Goal: Task Accomplishment & Management: Use online tool/utility

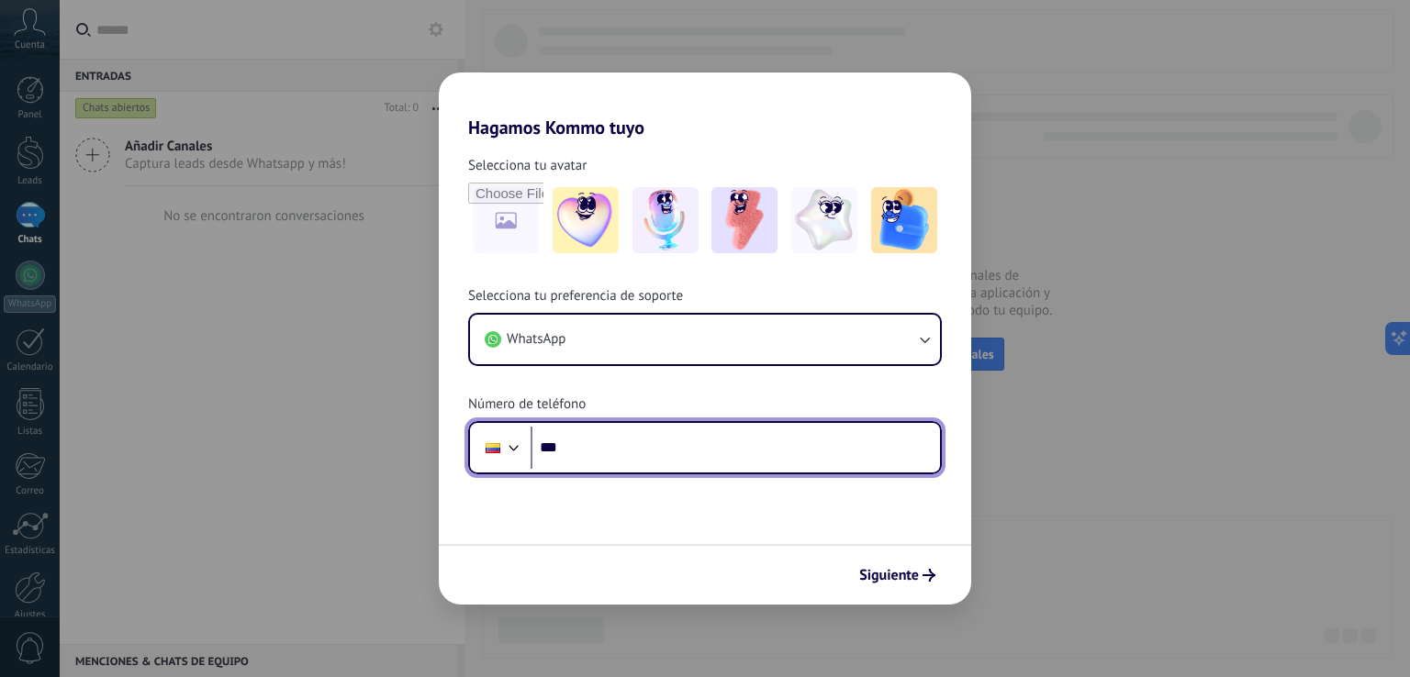
click at [718, 442] on input "***" at bounding box center [734, 448] width 409 height 42
paste input "**********"
drag, startPoint x: 591, startPoint y: 450, endPoint x: 596, endPoint y: 460, distance: 11.1
click at [591, 450] on input "**********" at bounding box center [734, 448] width 409 height 42
type input "**********"
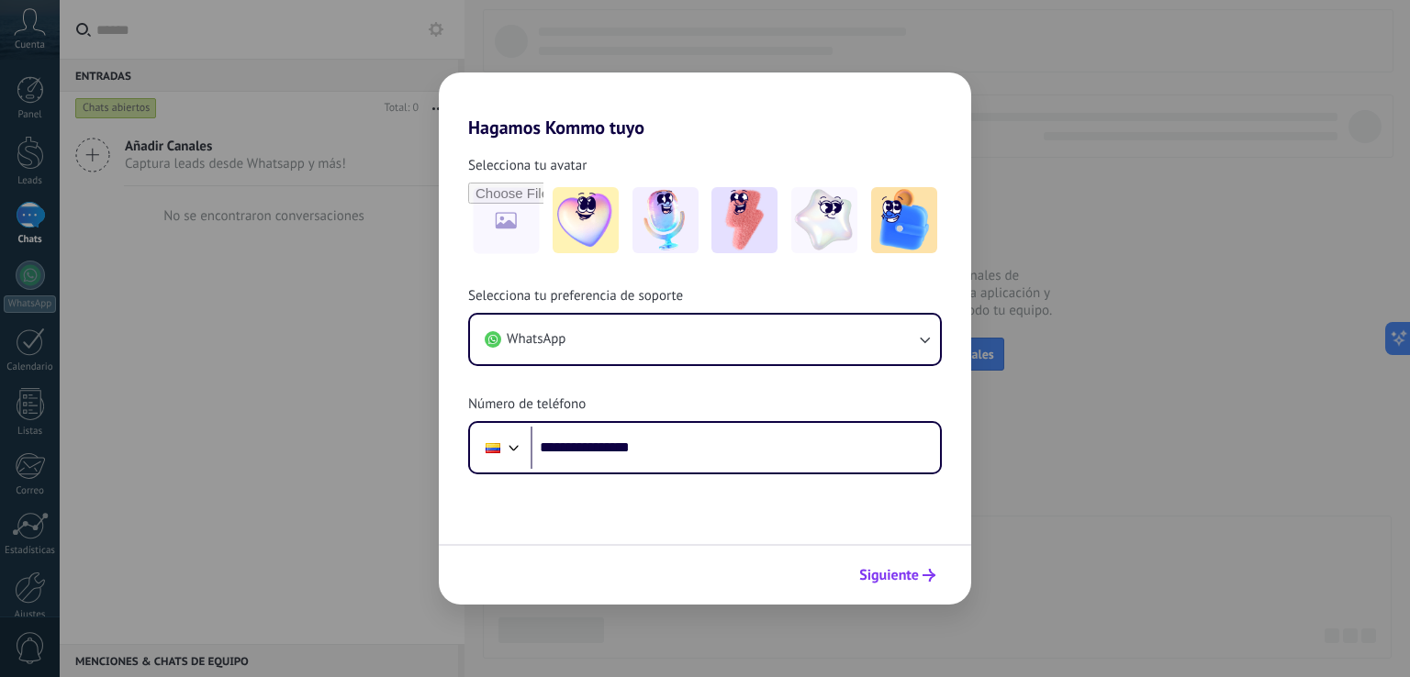
click at [911, 570] on span "Siguiente" at bounding box center [889, 575] width 60 height 13
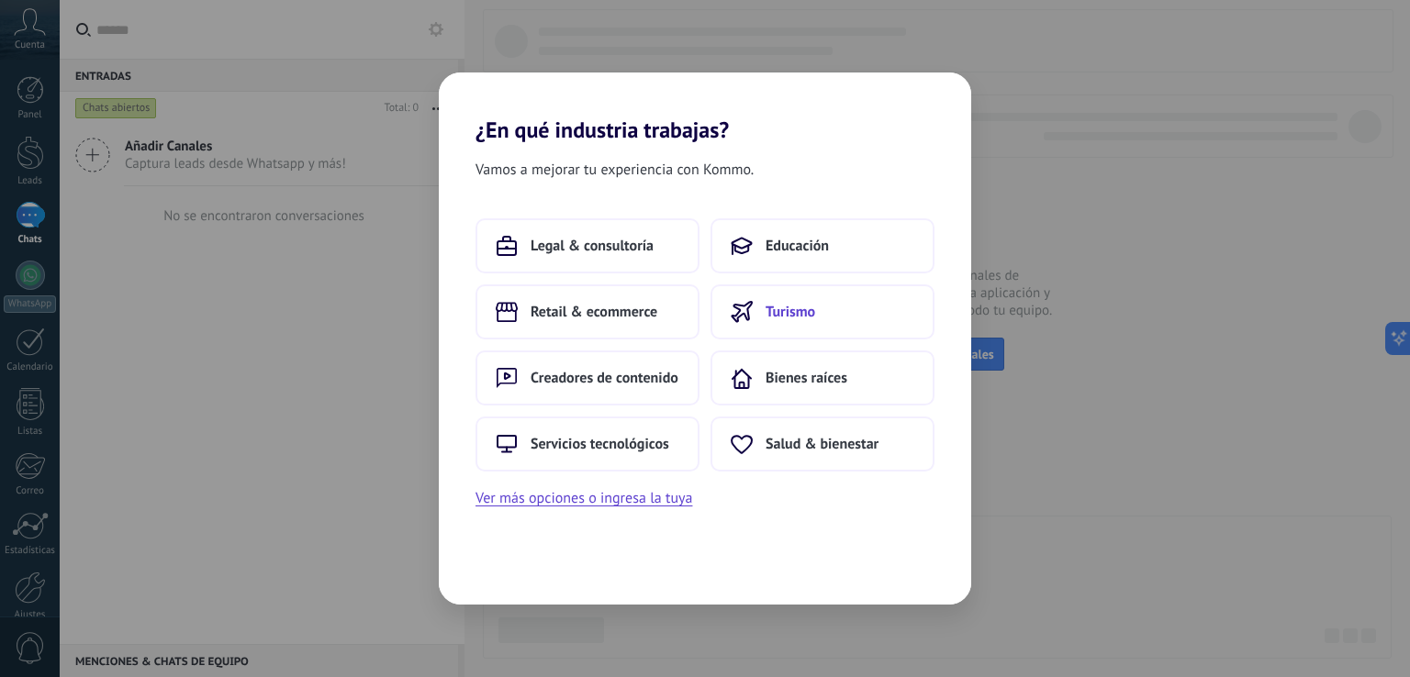
click at [779, 310] on span "Turismo" at bounding box center [790, 312] width 50 height 18
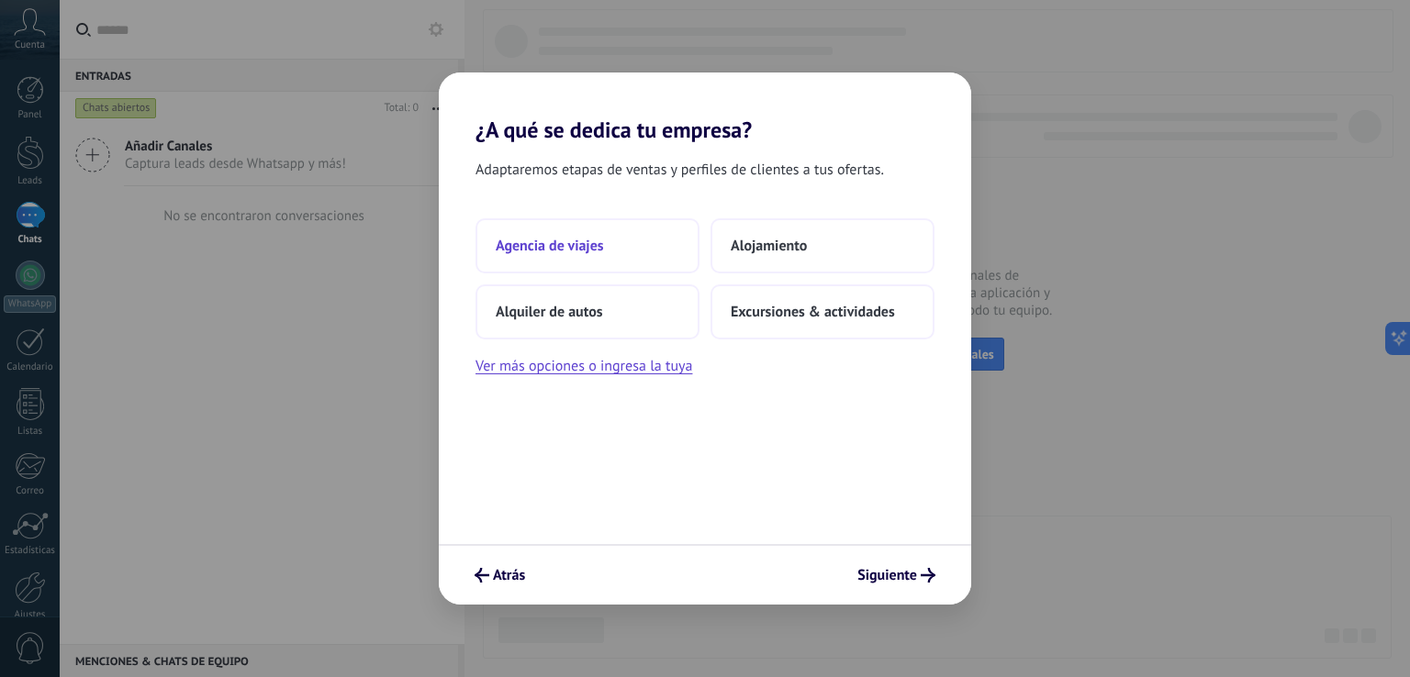
click at [611, 252] on button "Agencia de viajes" at bounding box center [587, 245] width 224 height 55
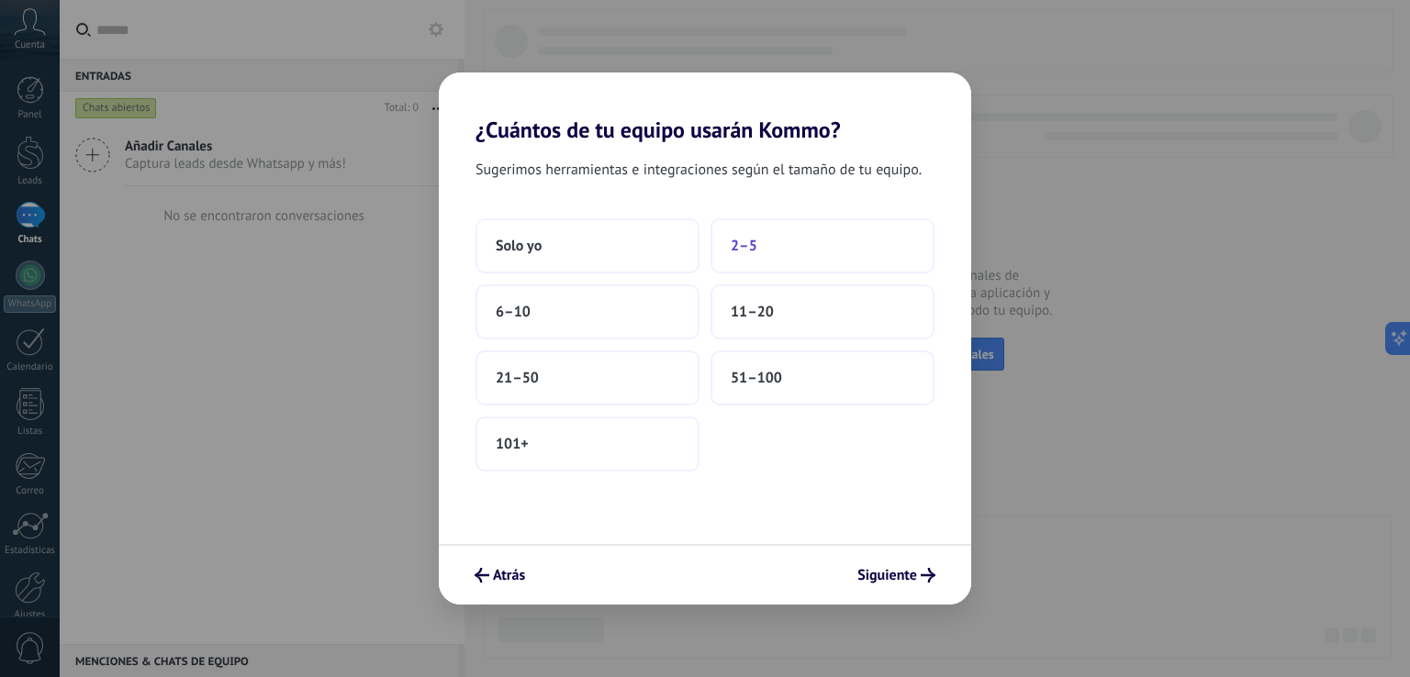
click at [730, 247] on span "2–5" at bounding box center [743, 246] width 27 height 18
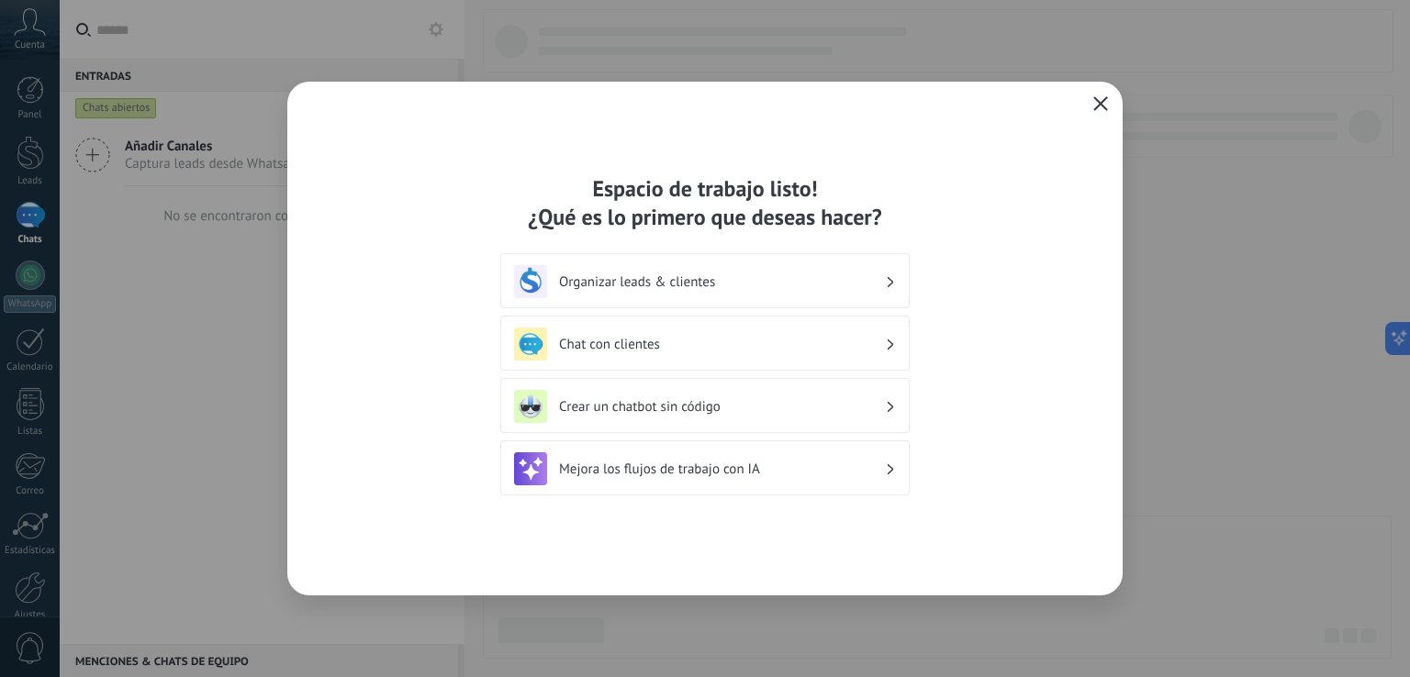
click at [619, 287] on h3 "Organizar leads & clientes" at bounding box center [722, 281] width 326 height 17
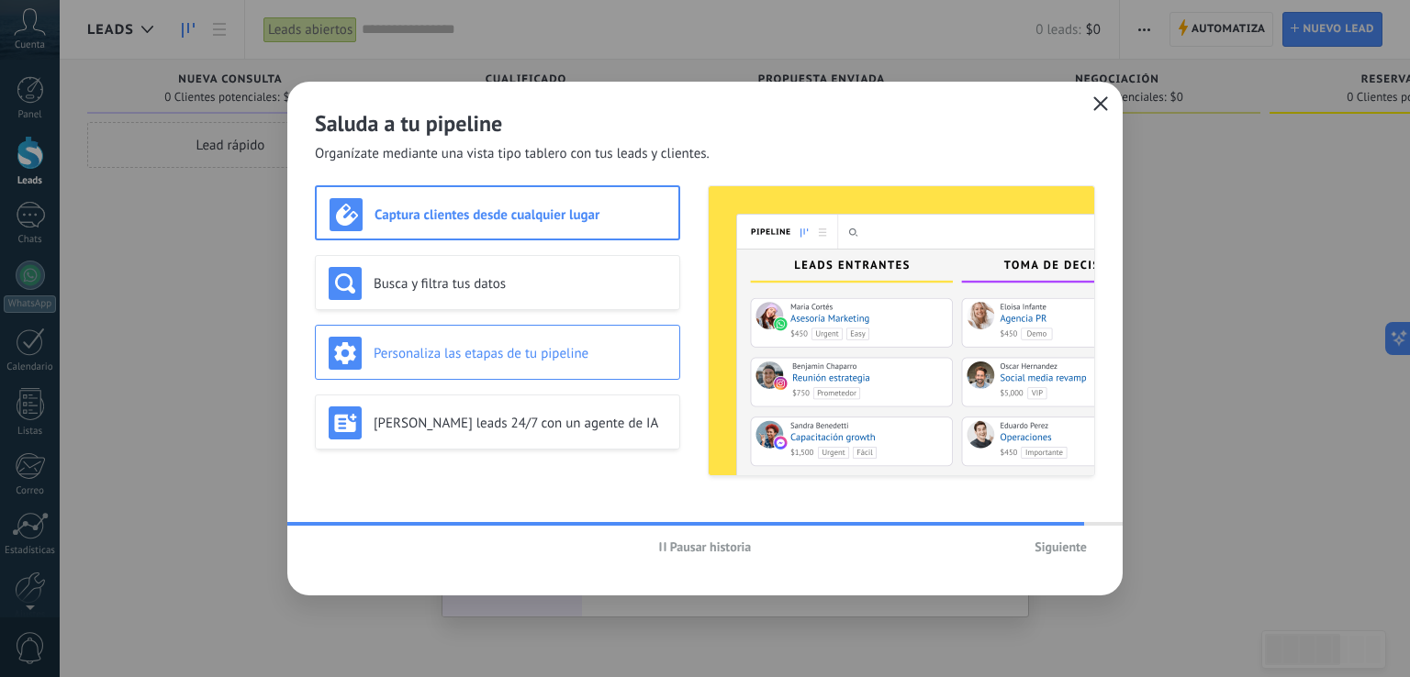
click at [484, 328] on div "Personaliza las etapas de tu pipeline" at bounding box center [497, 352] width 365 height 55
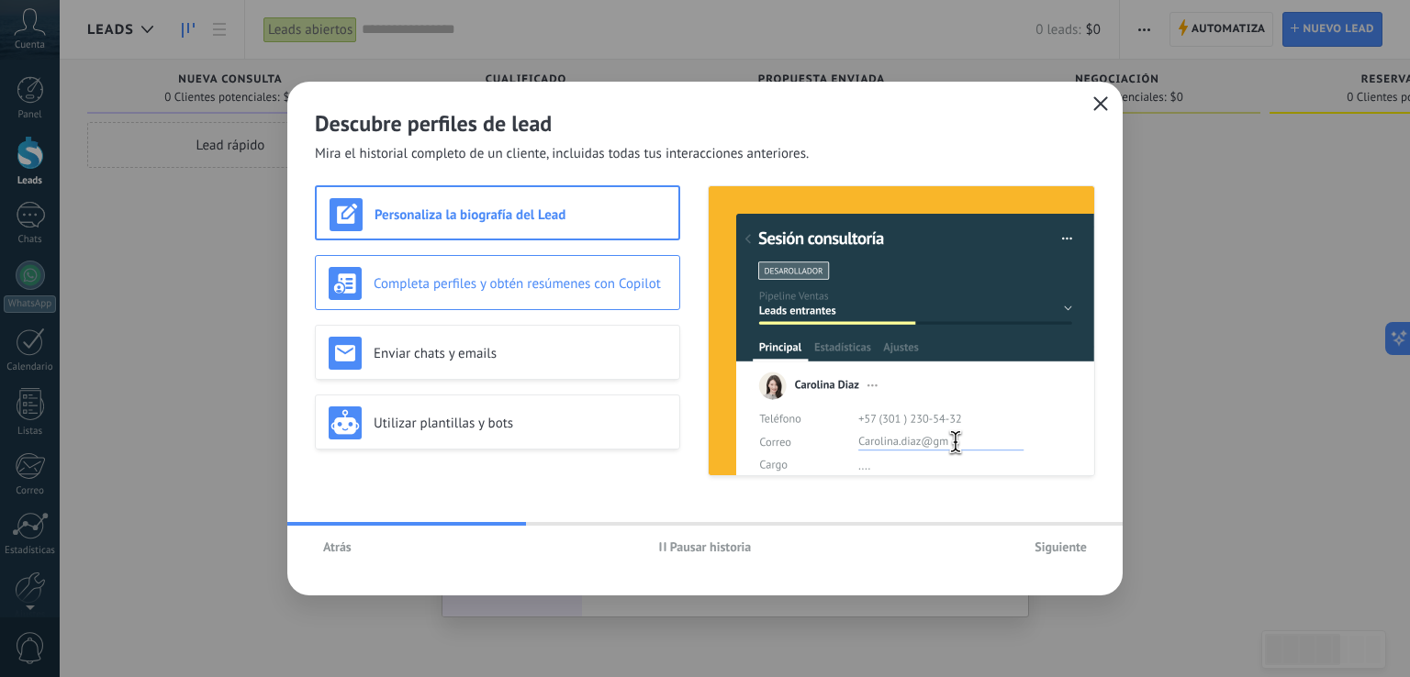
click at [595, 283] on h3 "Completa perfiles y obtén resúmenes con Copilot" at bounding box center [520, 283] width 293 height 17
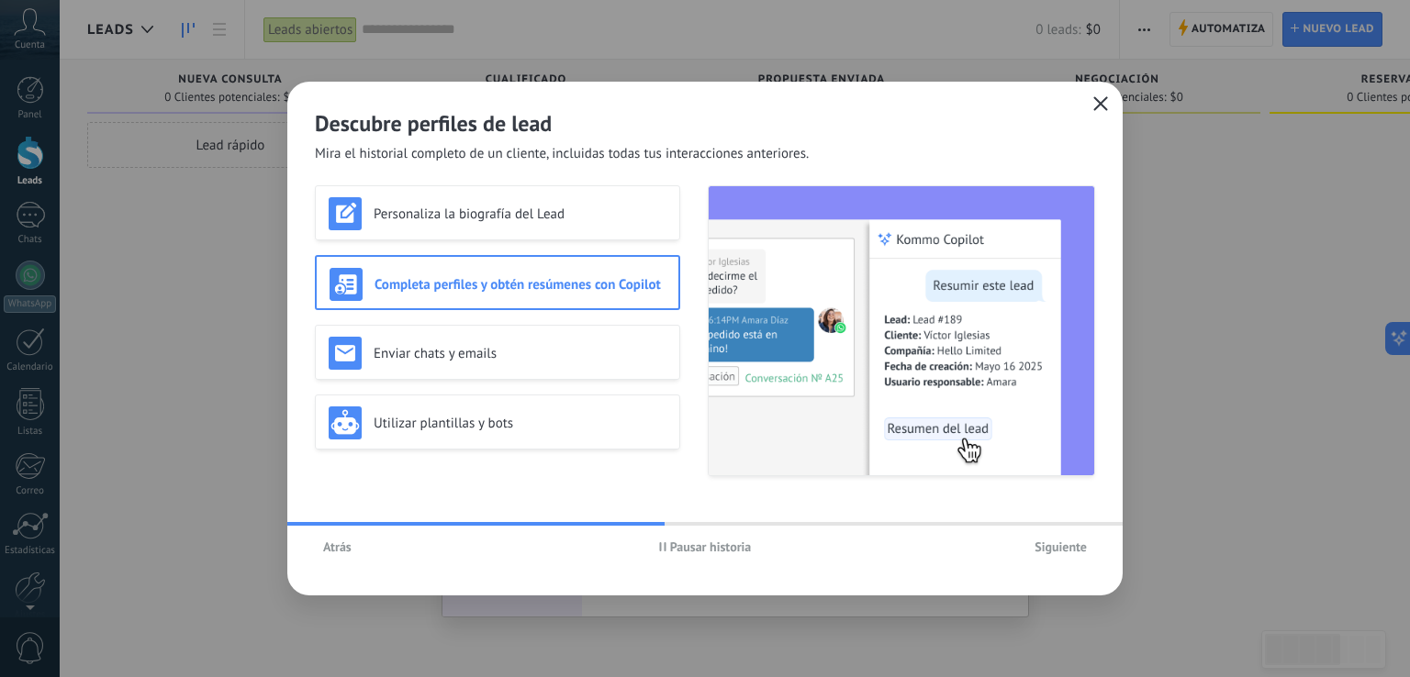
click at [1055, 541] on span "Siguiente" at bounding box center [1060, 547] width 52 height 13
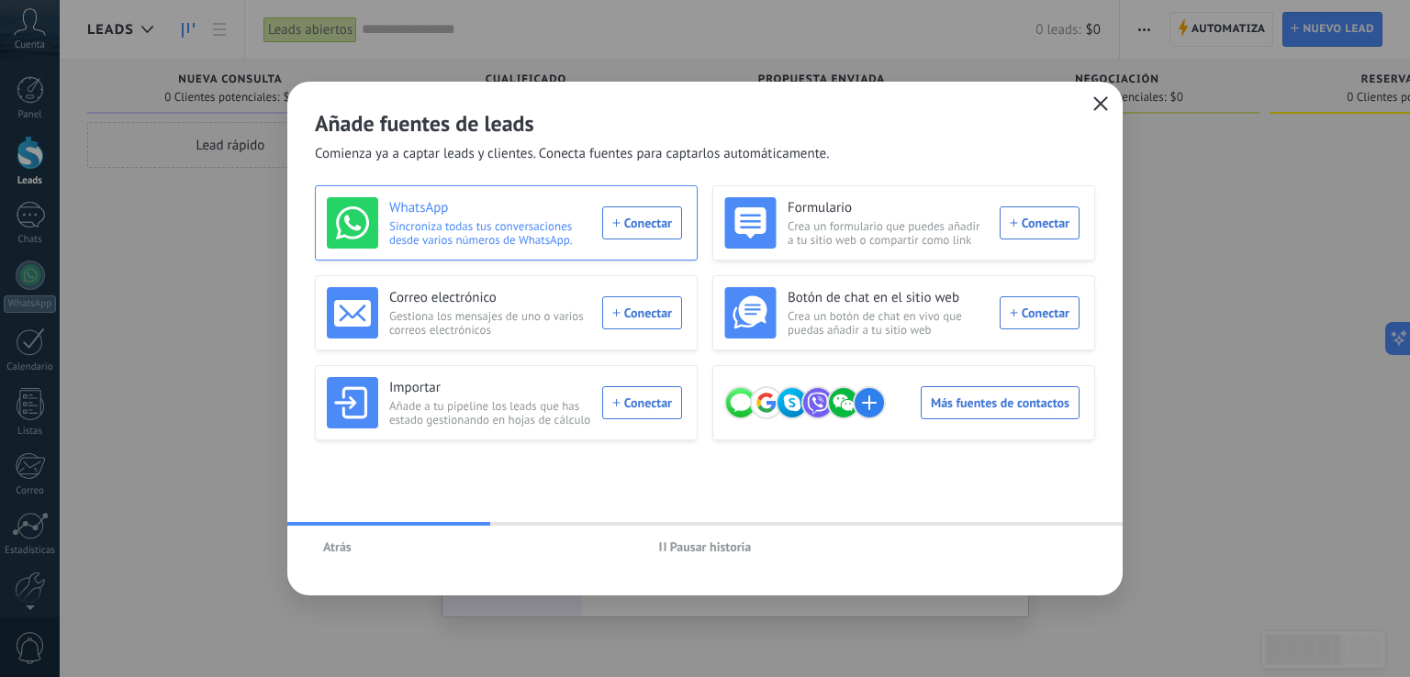
click at [644, 227] on div "WhatsApp Sincroniza todas tus conversaciones desde varios números de WhatsApp. …" at bounding box center [504, 222] width 355 height 51
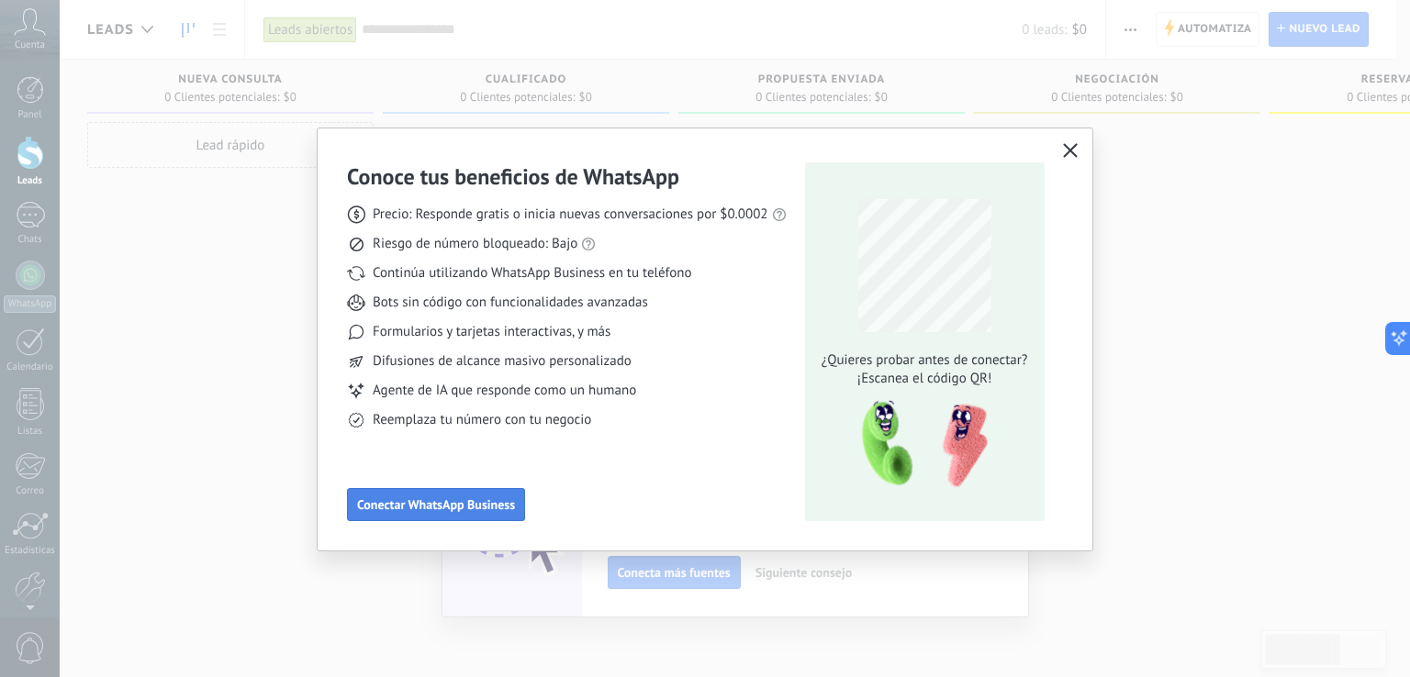
click at [385, 502] on span "Conectar WhatsApp Business" at bounding box center [436, 504] width 158 height 13
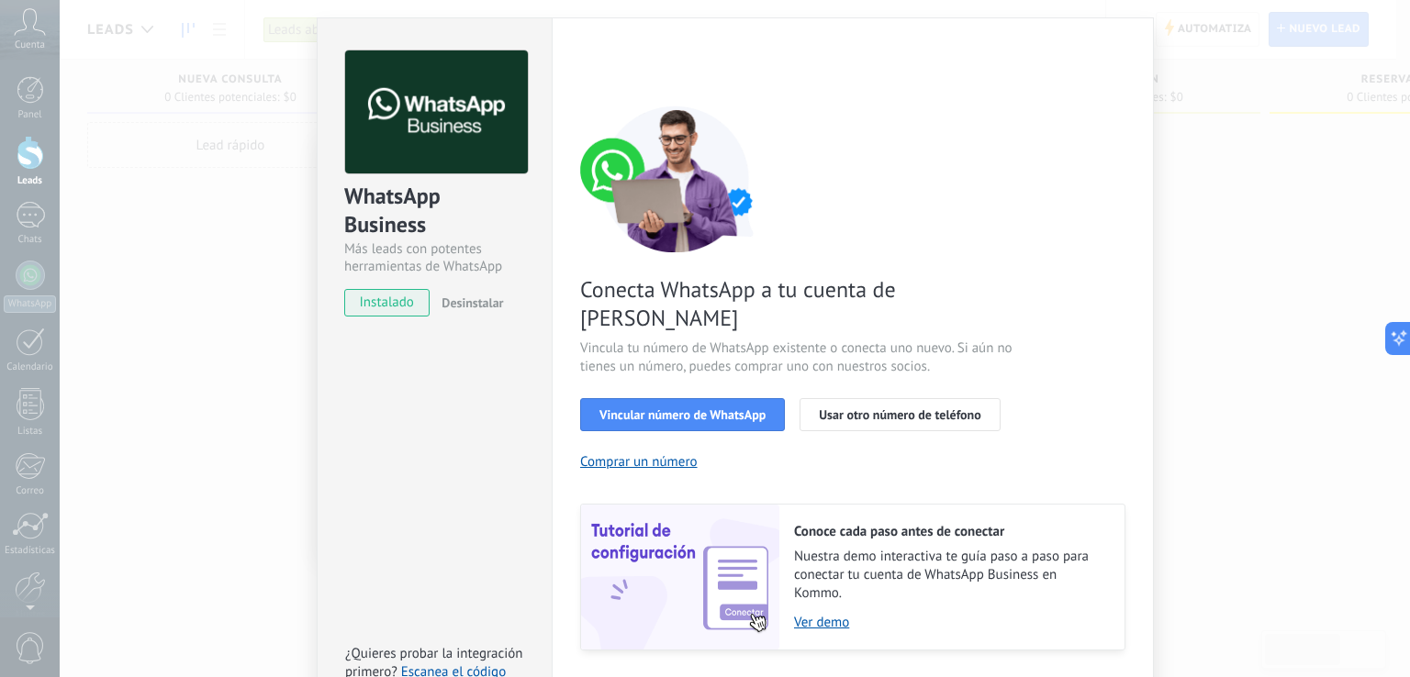
scroll to position [75, 0]
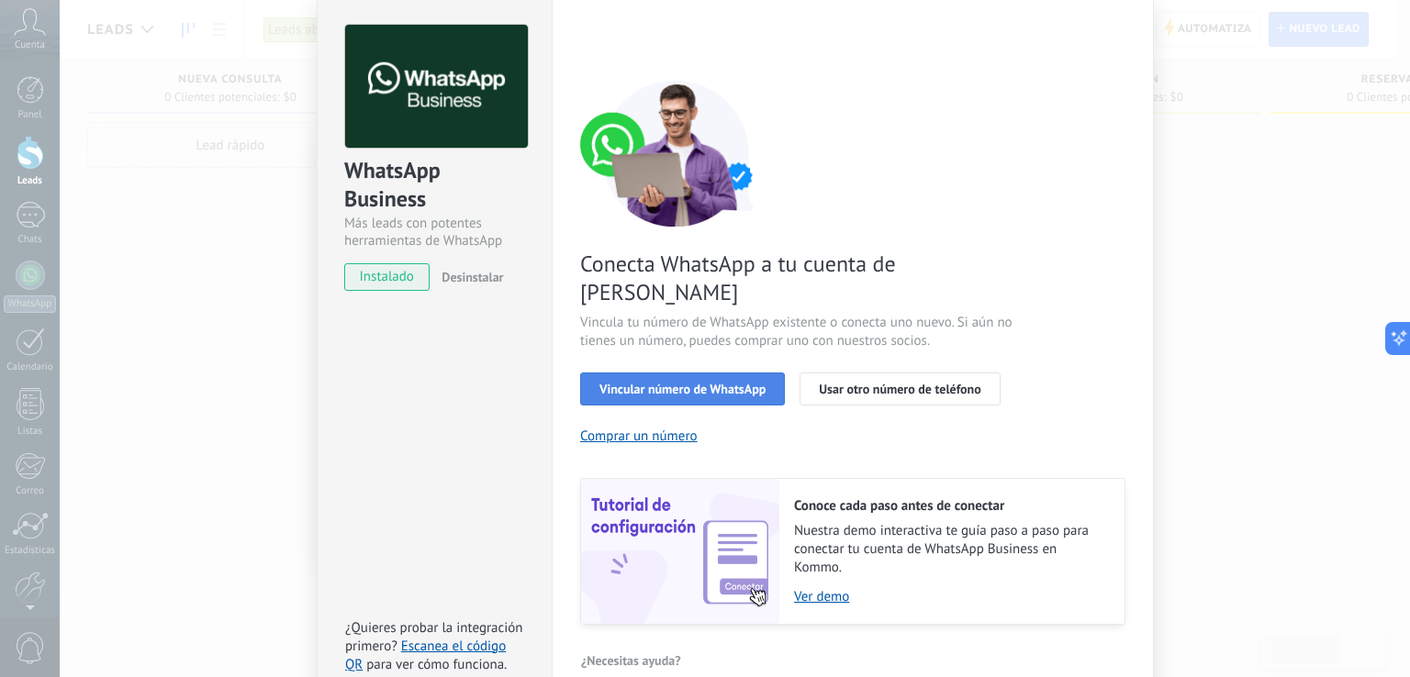
click at [660, 383] on span "Vincular número de WhatsApp" at bounding box center [682, 389] width 166 height 13
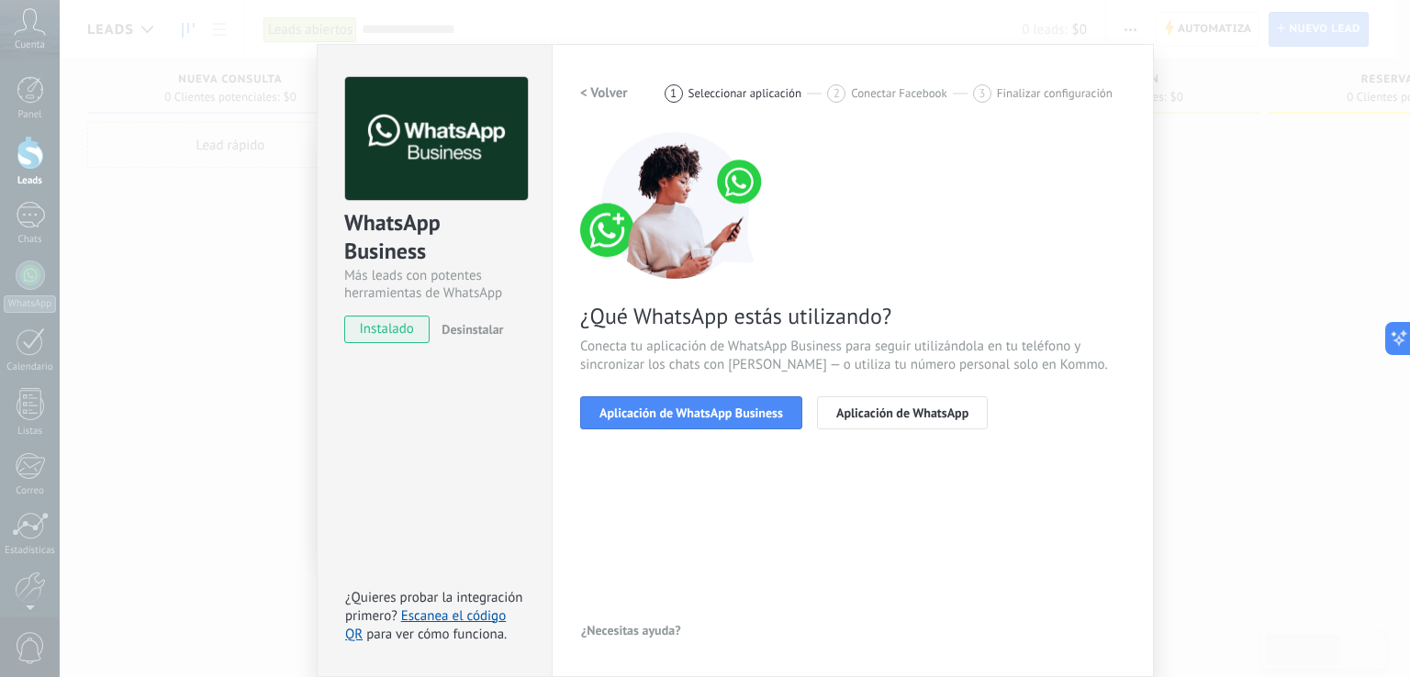
scroll to position [22, 0]
click at [675, 412] on span "Aplicación de WhatsApp Business" at bounding box center [691, 413] width 184 height 13
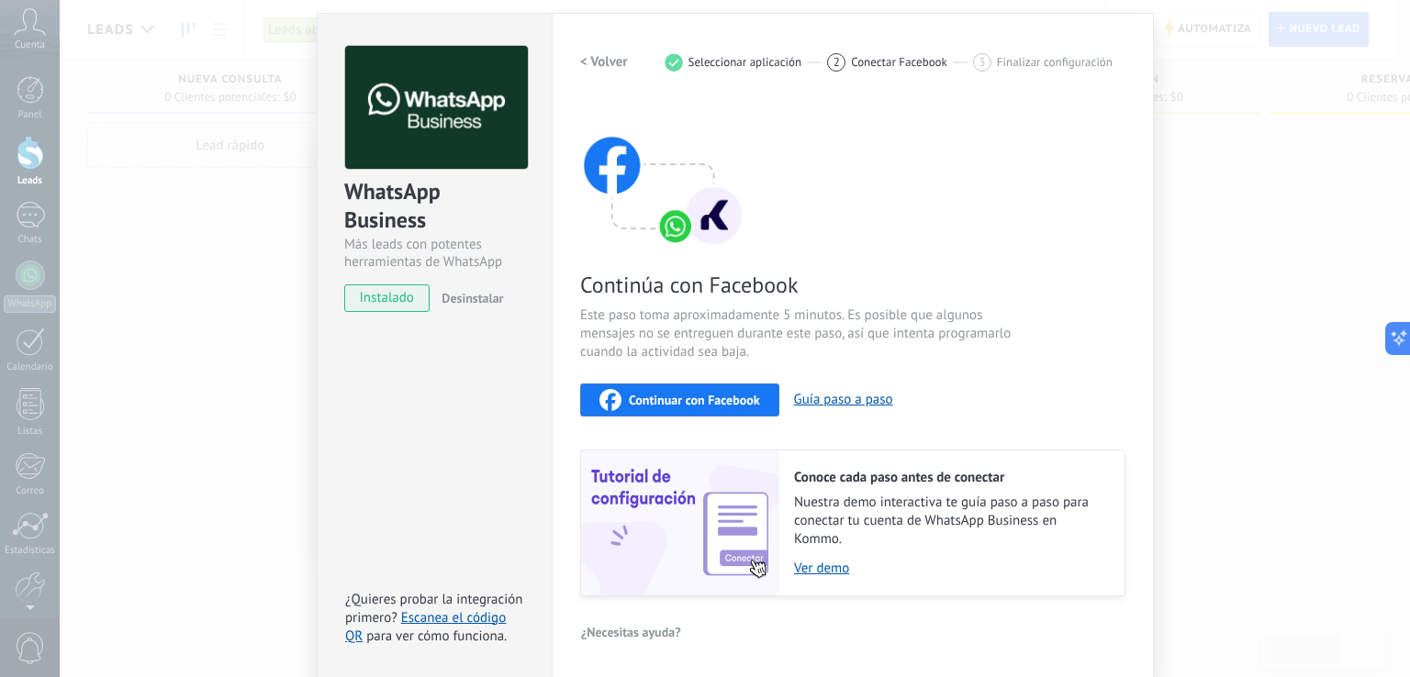
scroll to position [0, 0]
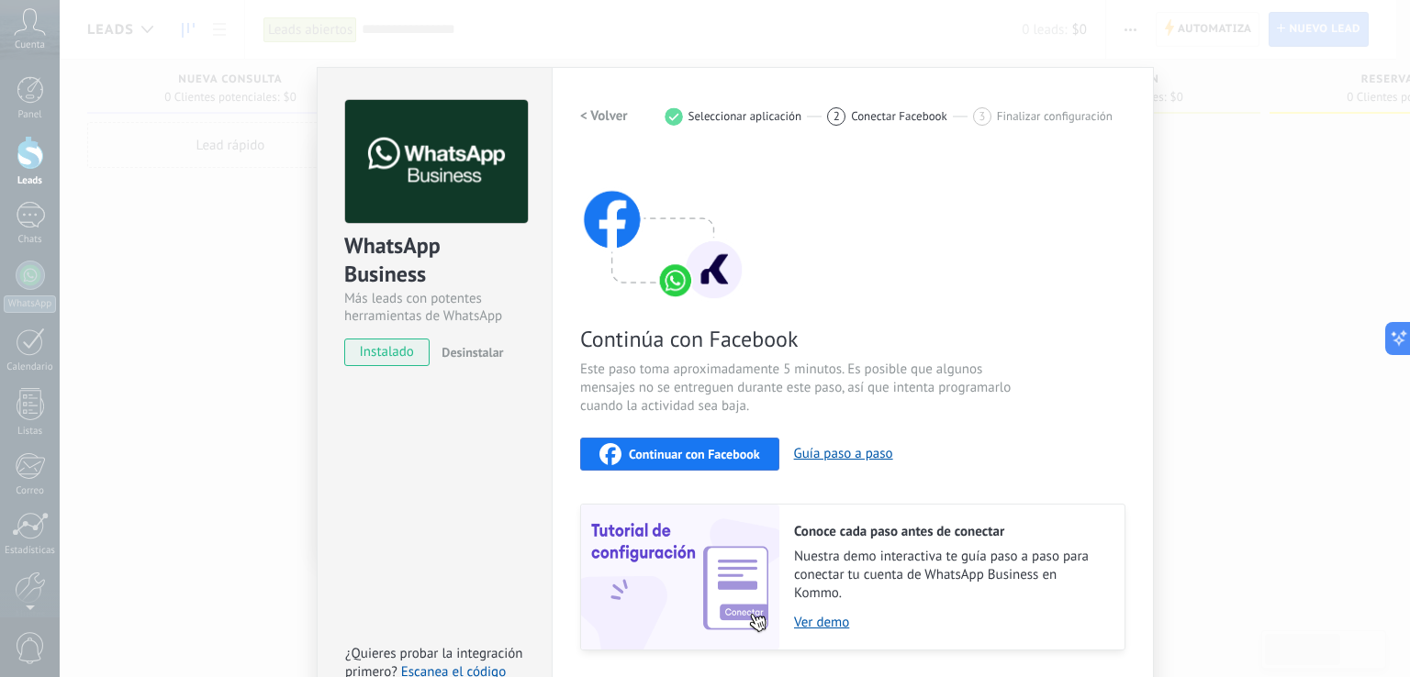
click at [842, 113] on div "2 Conectar Facebook" at bounding box center [900, 116] width 146 height 18
click at [980, 126] on div "< Volver 1 Seleccionar aplicación 2 Conectar Facebook 3 Finalizar configuración" at bounding box center [852, 116] width 545 height 33
click at [981, 120] on span "3" at bounding box center [981, 116] width 6 height 16
click at [1188, 191] on div "WhatsApp Business Más leads con potentes herramientas de WhatsApp instalado Des…" at bounding box center [735, 338] width 1350 height 677
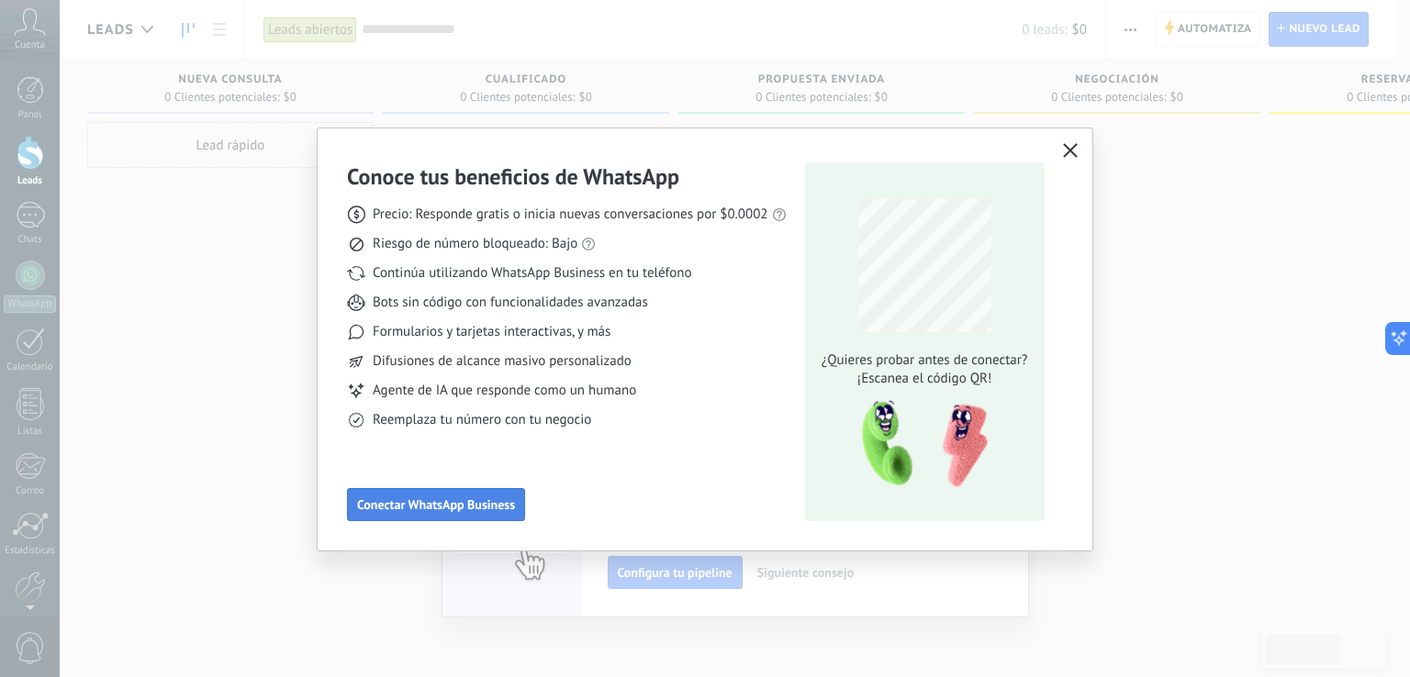
click at [416, 507] on span "Conectar WhatsApp Business" at bounding box center [436, 504] width 158 height 13
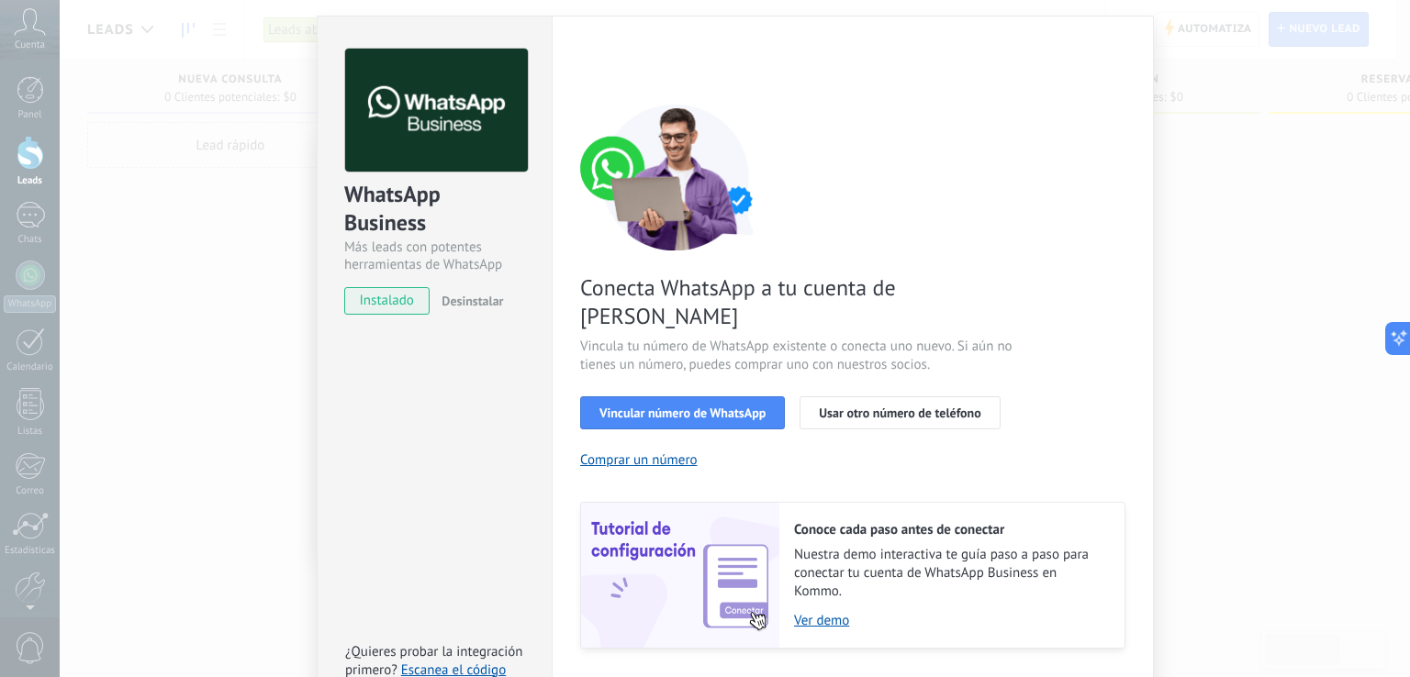
scroll to position [75, 0]
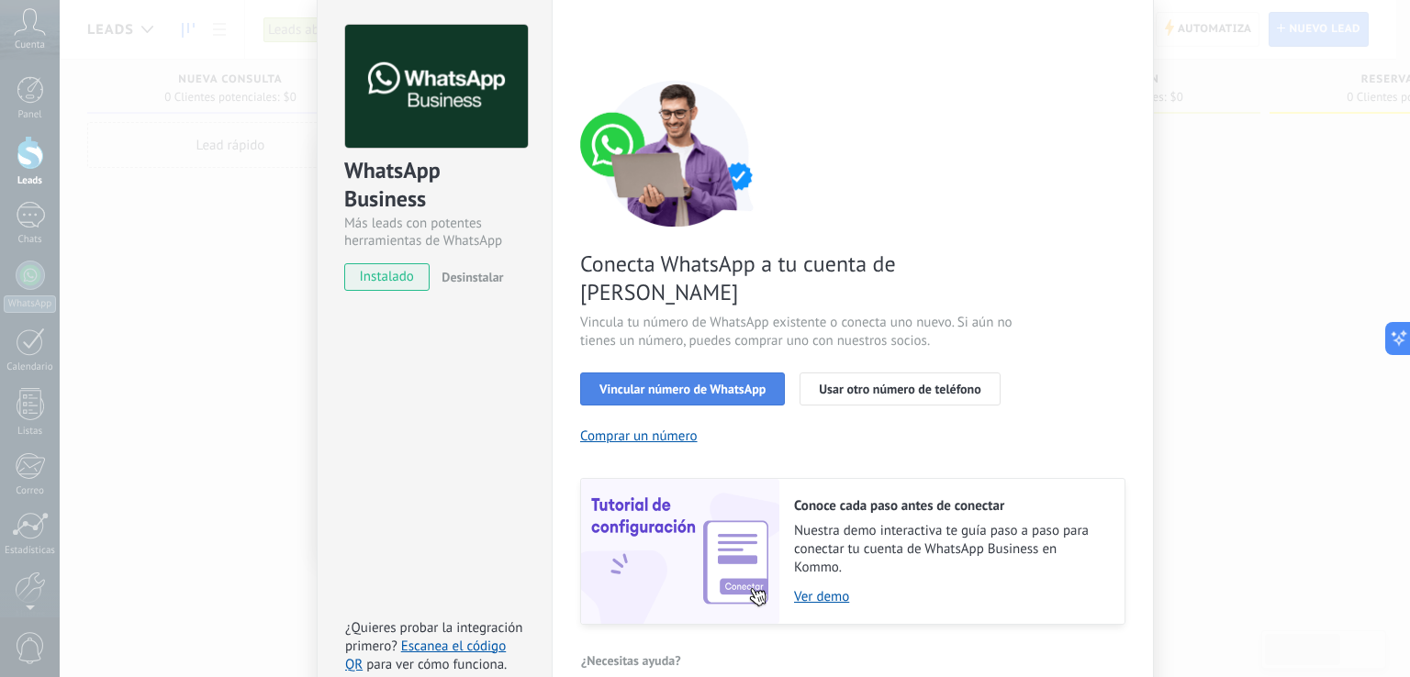
click at [715, 341] on div "Conecta WhatsApp a tu cuenta de Kommo Vincula tu número de WhatsApp existente o…" at bounding box center [852, 352] width 545 height 545
click at [715, 383] on span "Vincular número de WhatsApp" at bounding box center [682, 389] width 166 height 13
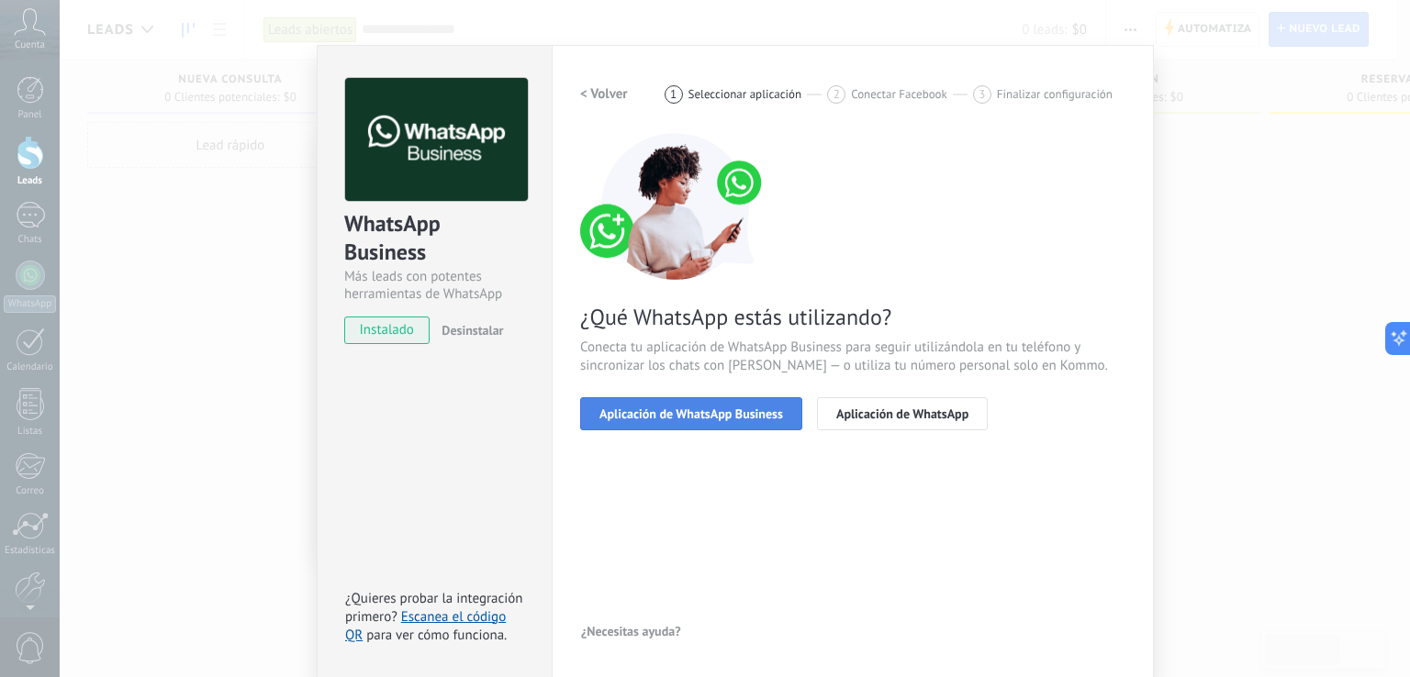
click at [668, 411] on span "Aplicación de WhatsApp Business" at bounding box center [691, 413] width 184 height 13
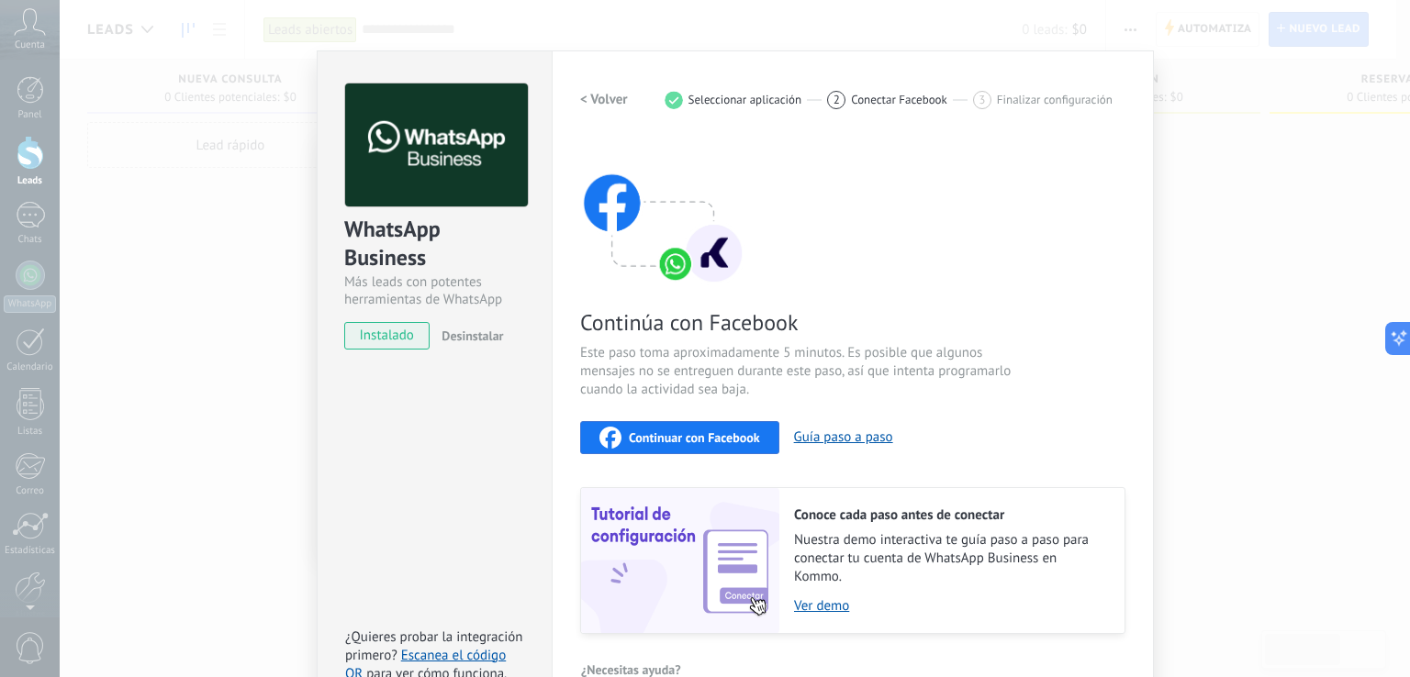
scroll to position [0, 0]
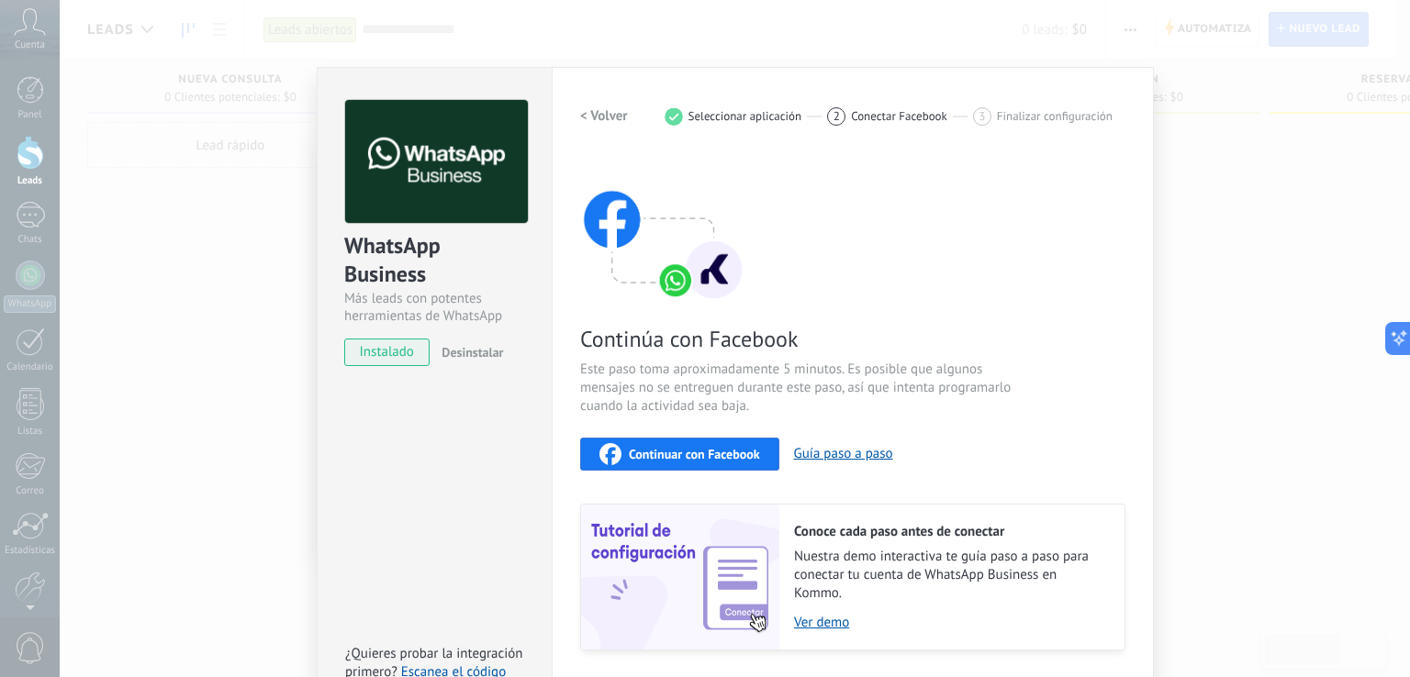
click at [833, 111] on span "2" at bounding box center [836, 116] width 6 height 16
click at [973, 117] on div "3" at bounding box center [982, 116] width 18 height 18
click at [697, 450] on span "Continuar con Facebook" at bounding box center [694, 454] width 131 height 13
click at [1188, 203] on div "WhatsApp Business Más leads con potentes herramientas de WhatsApp instalado Des…" at bounding box center [735, 338] width 1350 height 677
